Goal: Navigation & Orientation: Find specific page/section

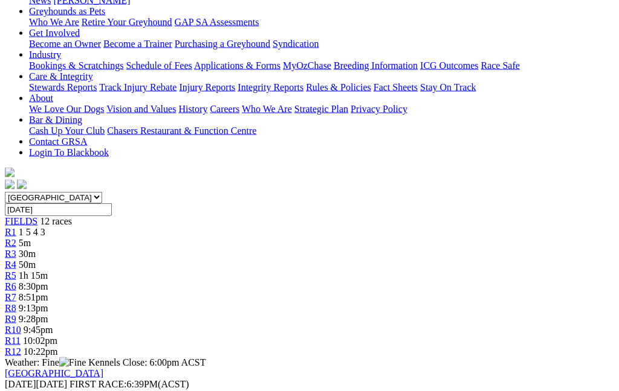
scroll to position [209, 0]
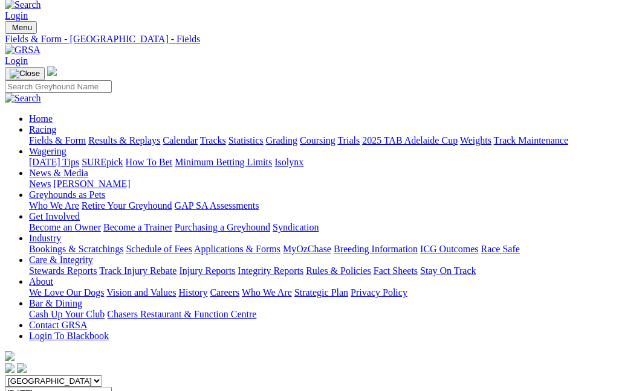
scroll to position [16, 0]
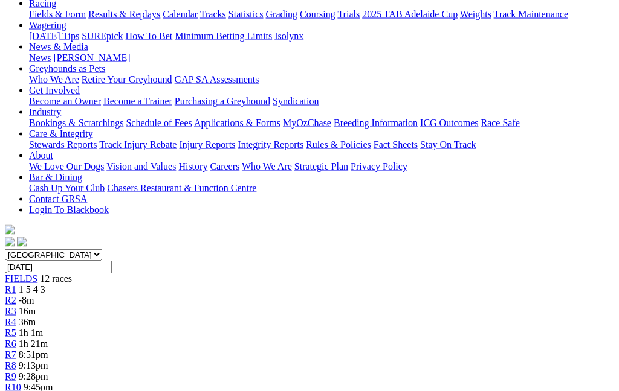
scroll to position [143, 0]
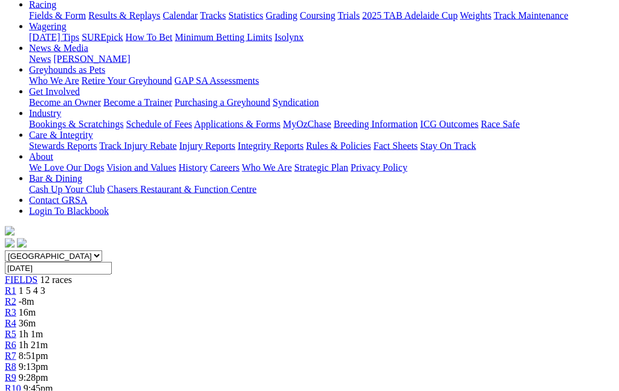
click at [34, 297] on span "-8m" at bounding box center [27, 302] width 16 height 10
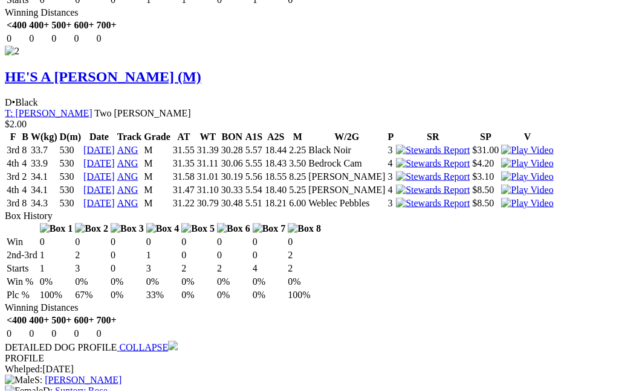
scroll to position [1776, 0]
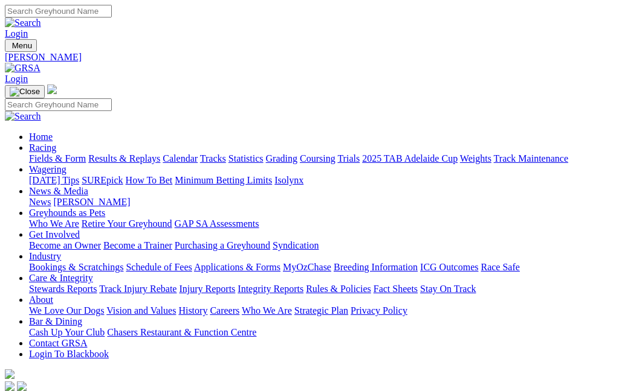
click at [440, 197] on div "News Kennel Capers" at bounding box center [321, 202] width 585 height 11
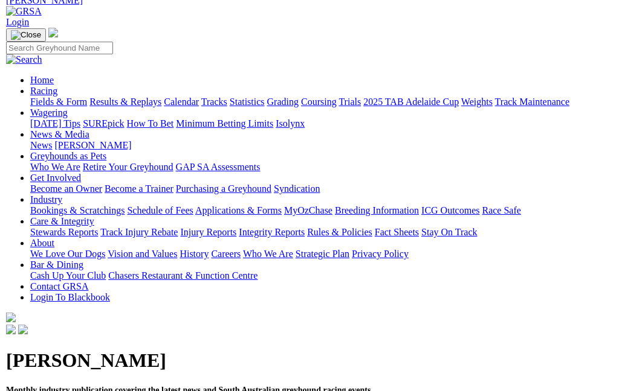
scroll to position [15, 0]
